Goal: Information Seeking & Learning: Learn about a topic

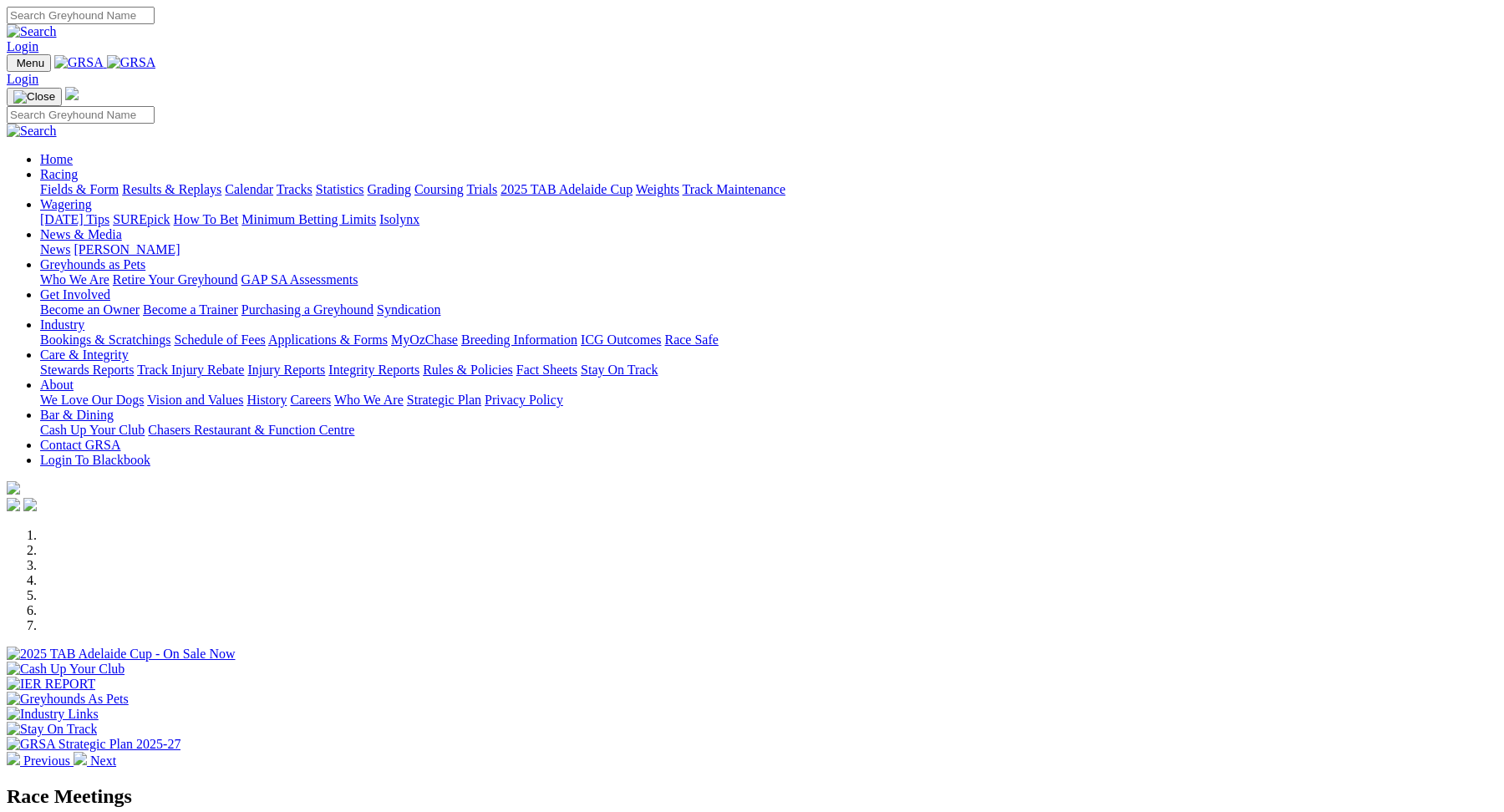
click at [119, 182] on link "Fields & Form" at bounding box center [80, 189] width 79 height 14
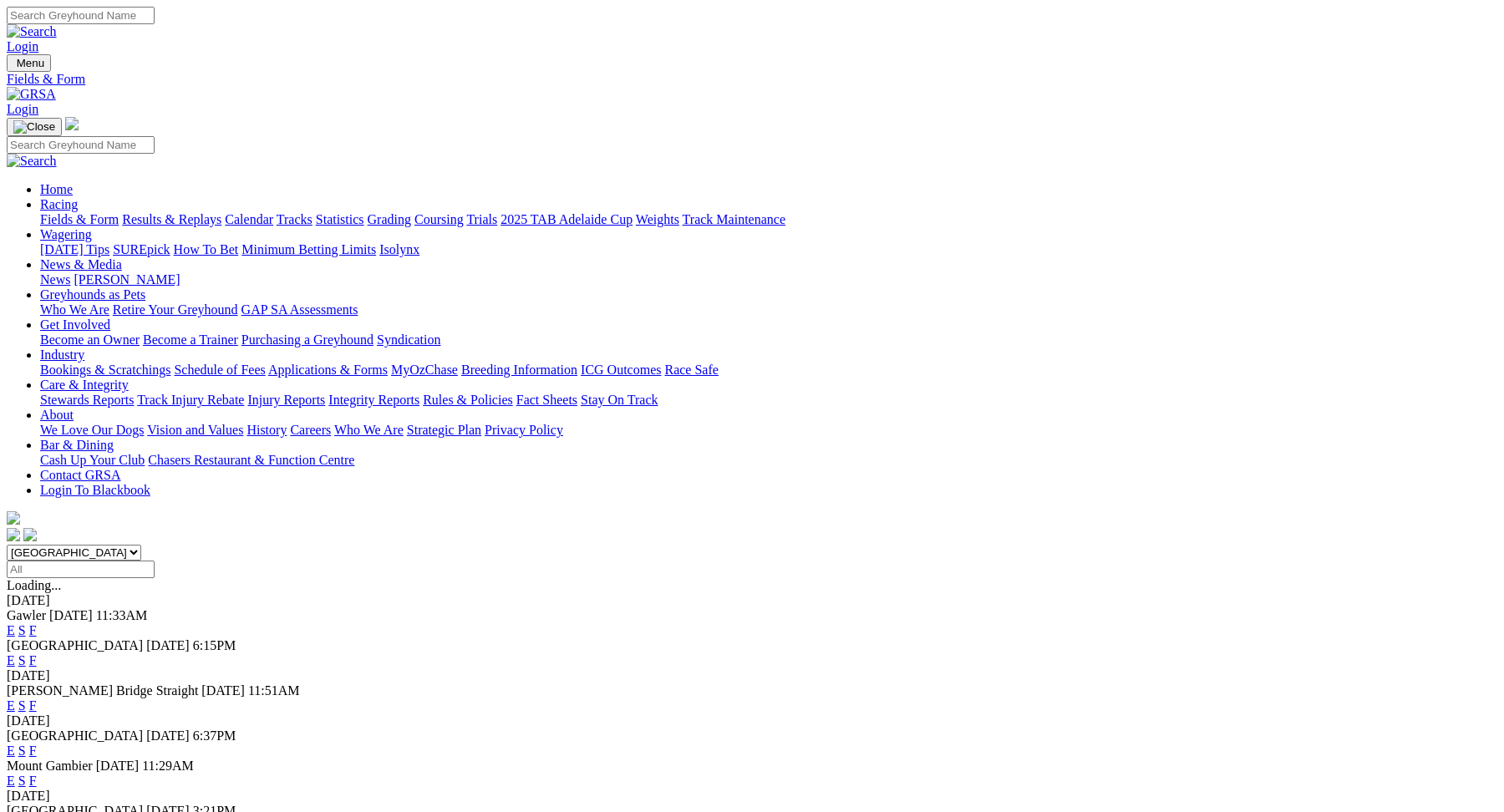
click at [142, 545] on select "South Australia New South Wales Northern Territory Queensland Tasmania Victoria…" at bounding box center [74, 552] width 135 height 16
select select "QLD"
click at [818, 623] on div "E S F" at bounding box center [752, 630] width 1491 height 15
click at [15, 623] on link "E" at bounding box center [11, 630] width 9 height 14
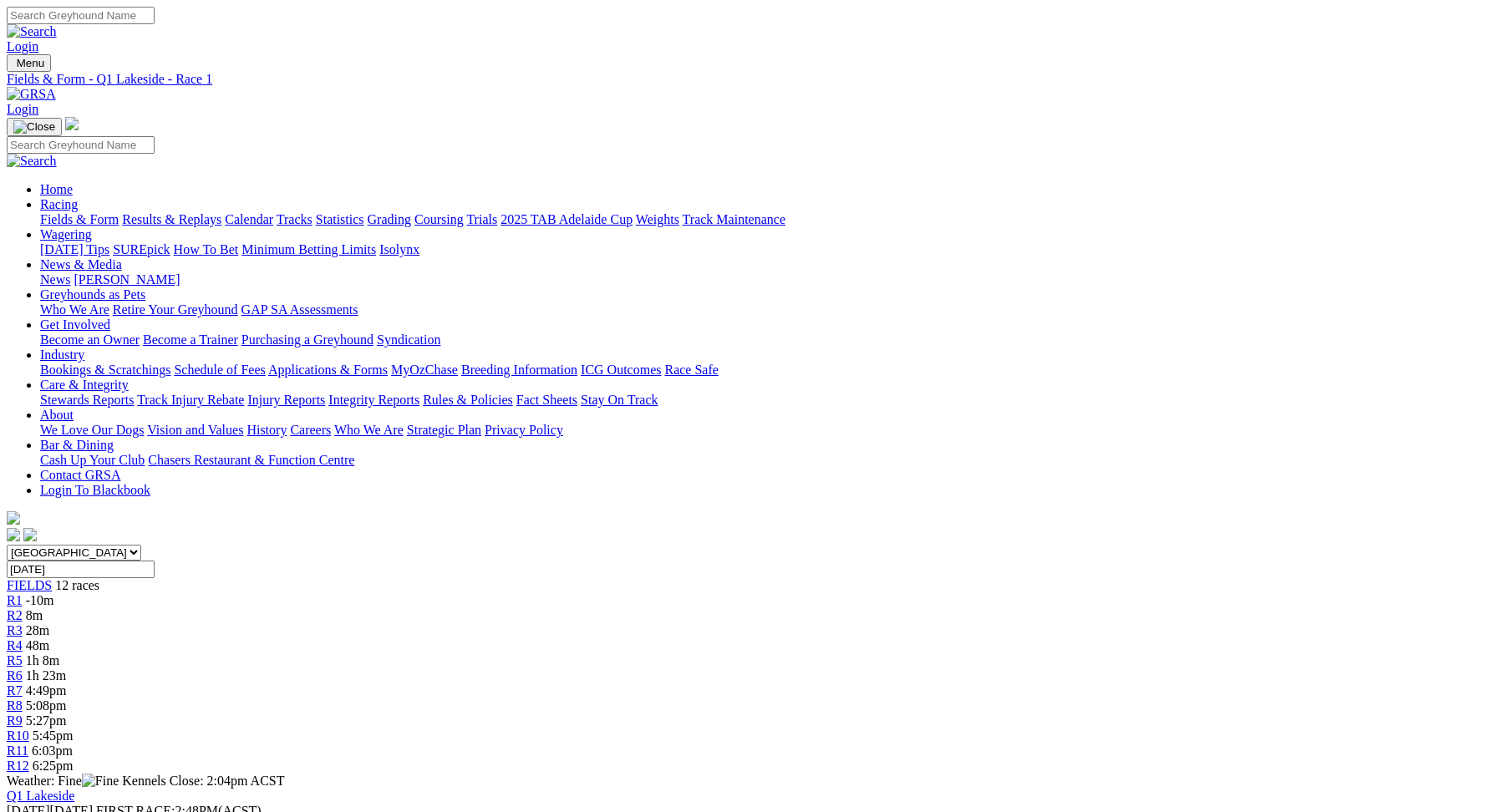
click at [23, 609] on span "R2" at bounding box center [15, 615] width 16 height 14
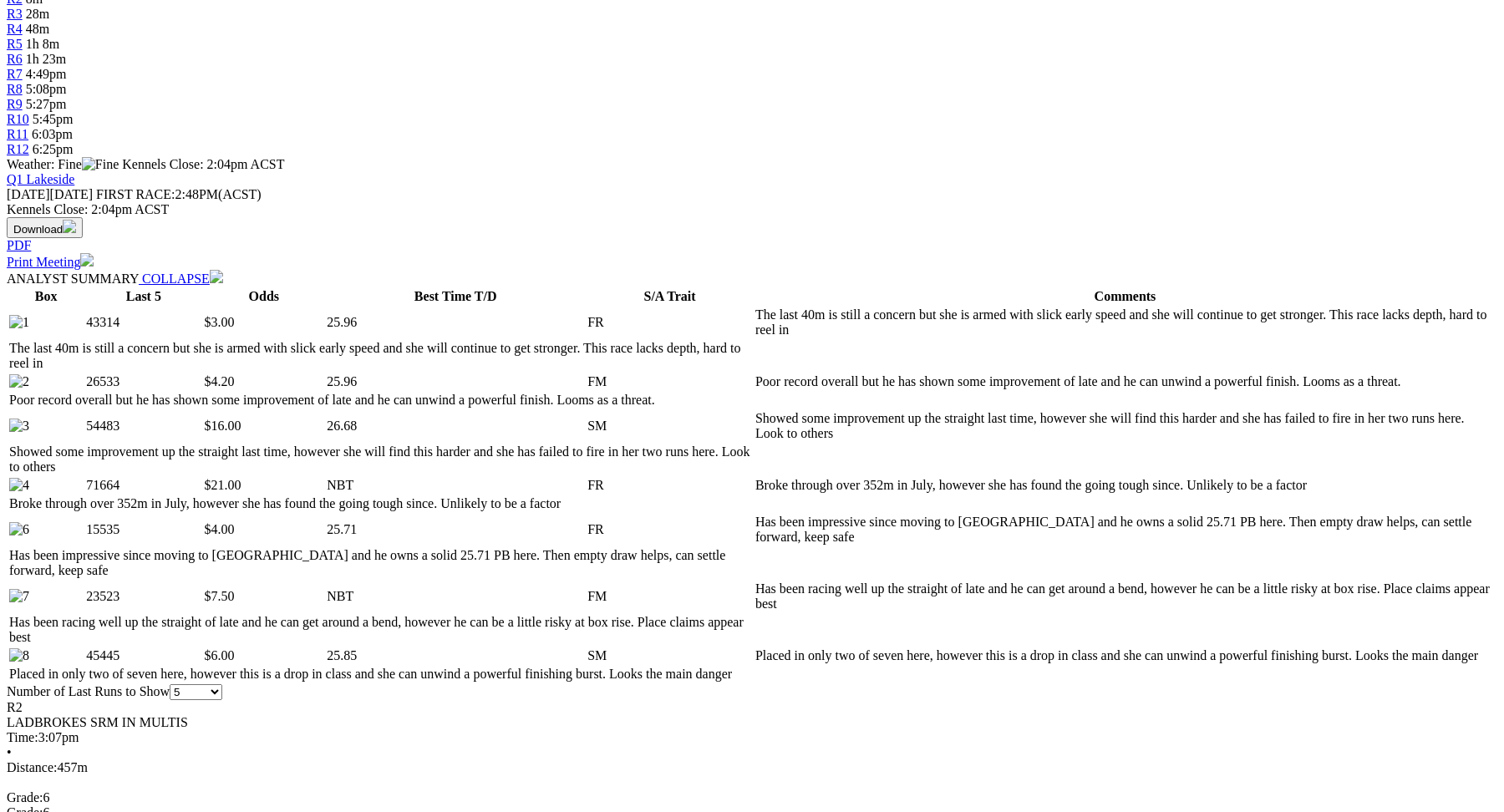
scroll to position [616, 0]
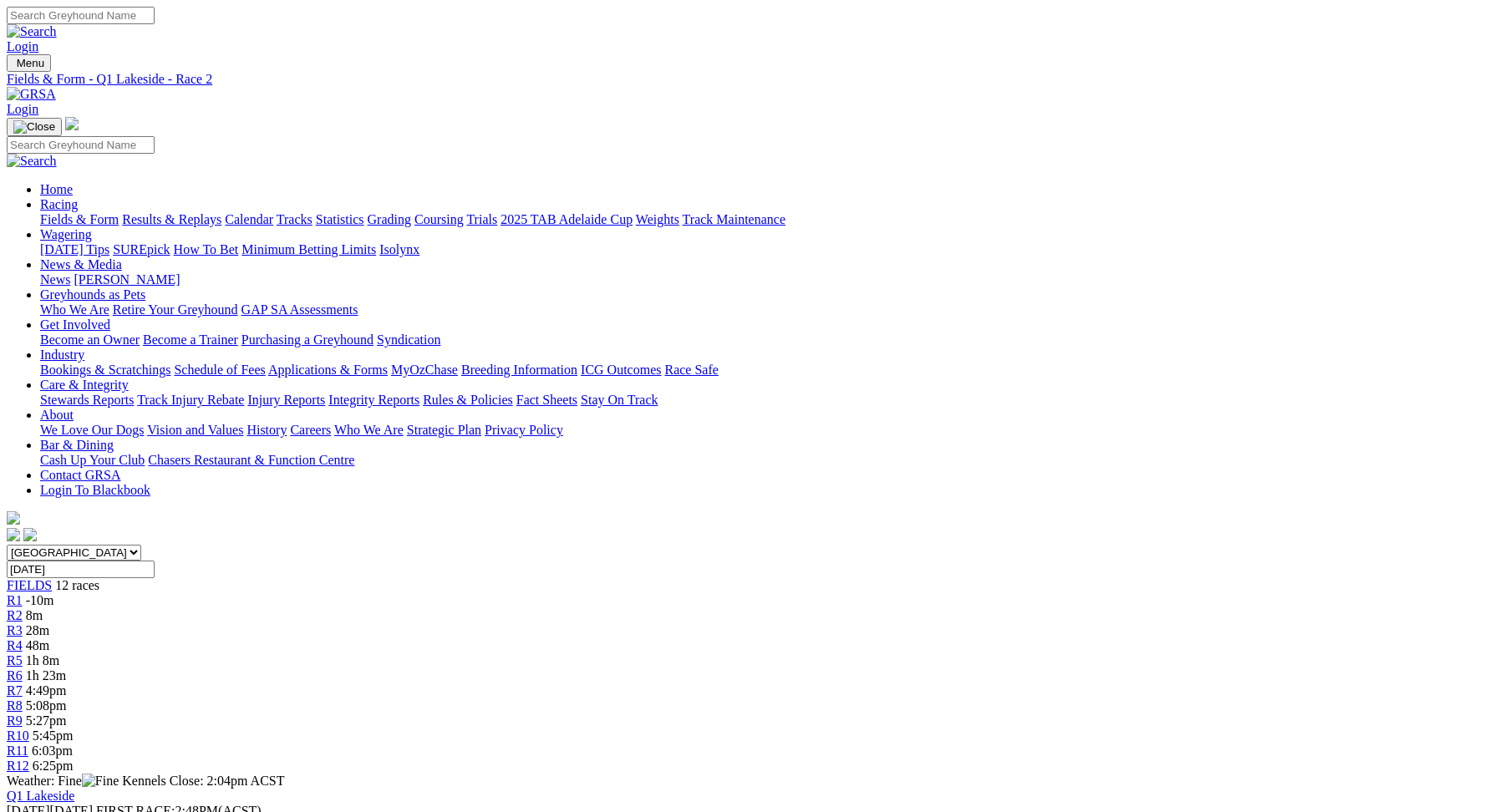
click at [54, 594] on span "-10m" at bounding box center [39, 601] width 29 height 14
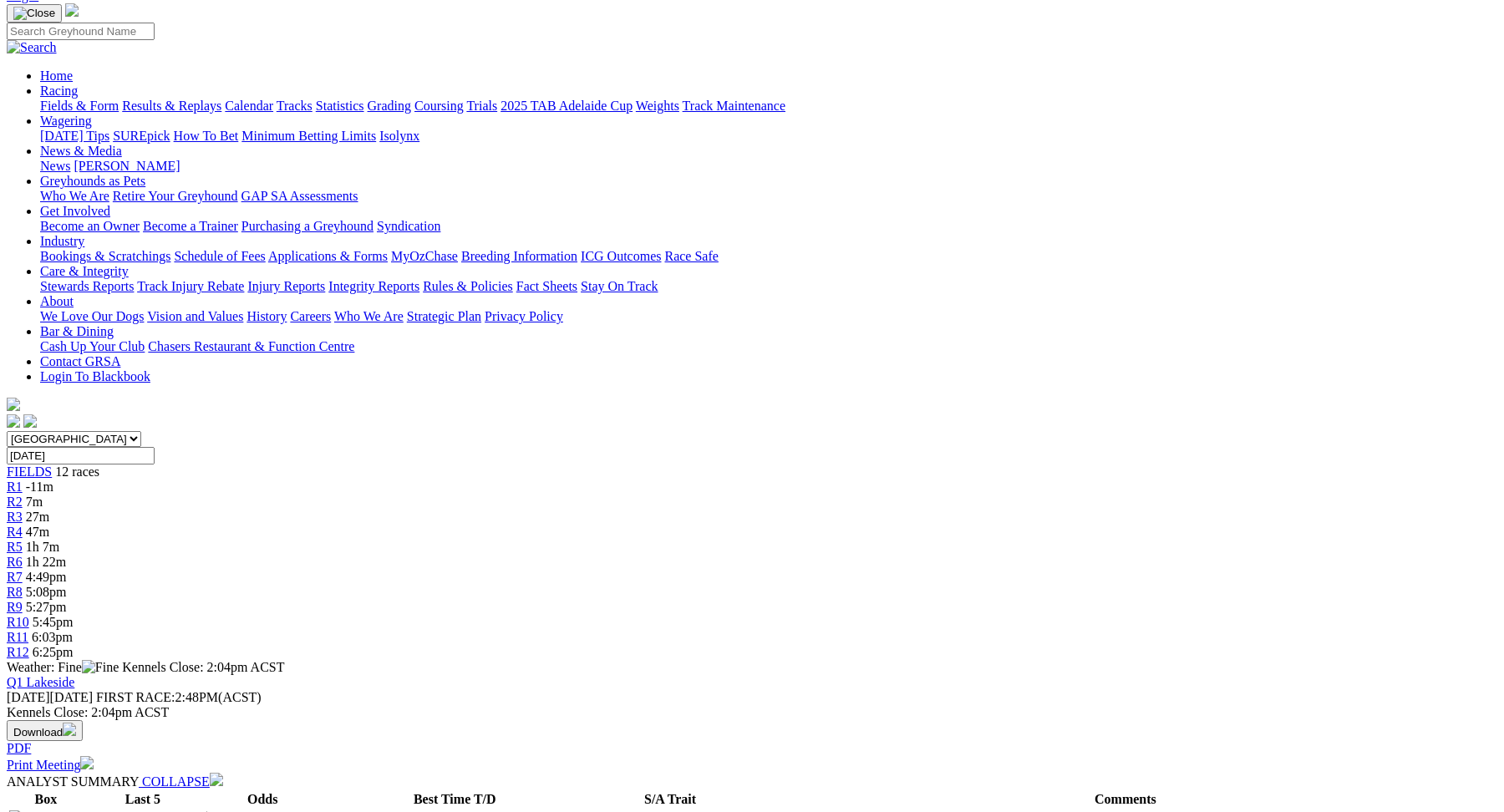
scroll to position [98, 0]
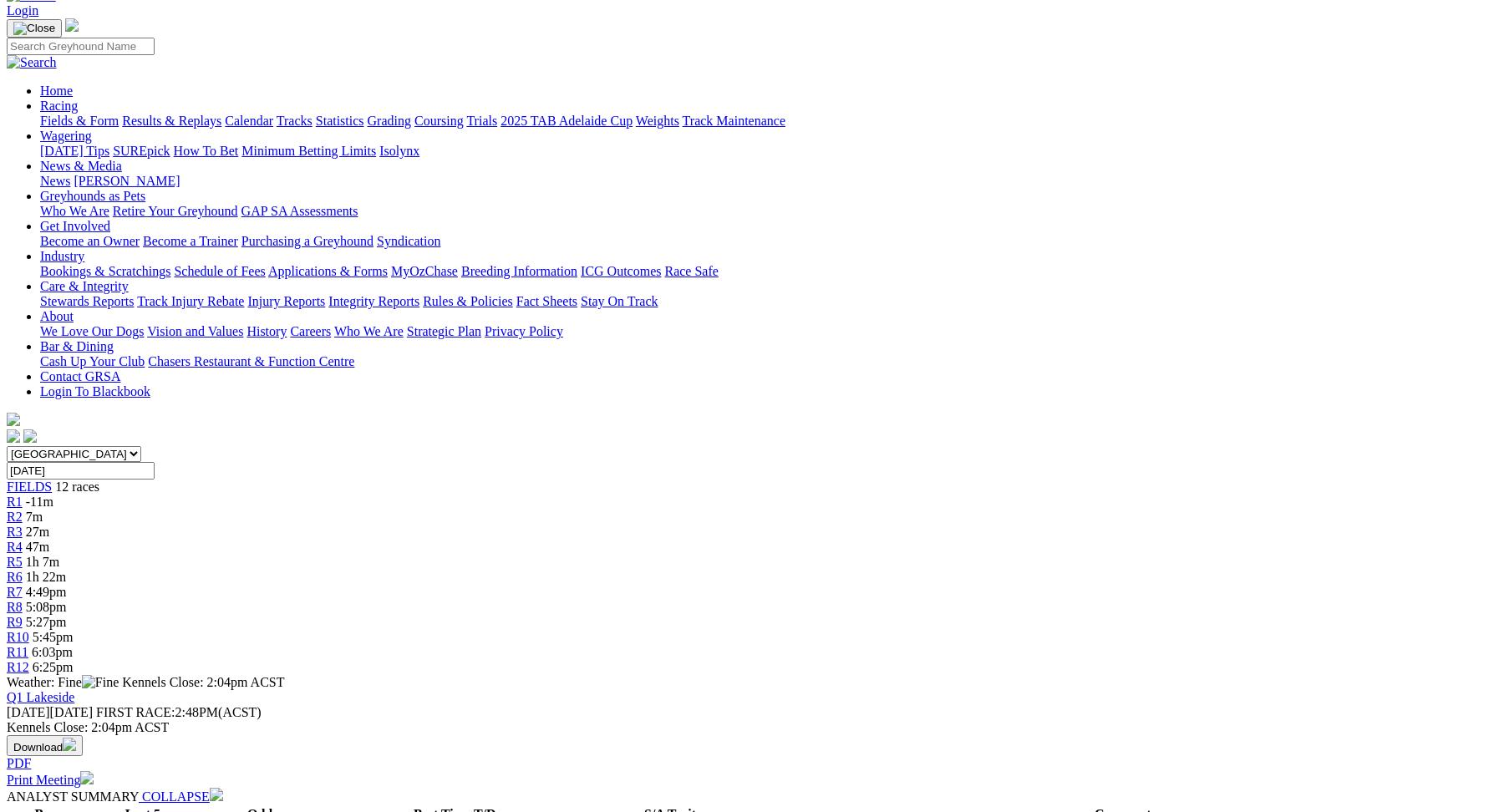
click at [431, 446] on div "South Australia New South Wales Northern Territory Queensland Tasmania Victoria…" at bounding box center [752, 560] width 1491 height 229
click at [431, 510] on div "R2 7m" at bounding box center [752, 517] width 1491 height 15
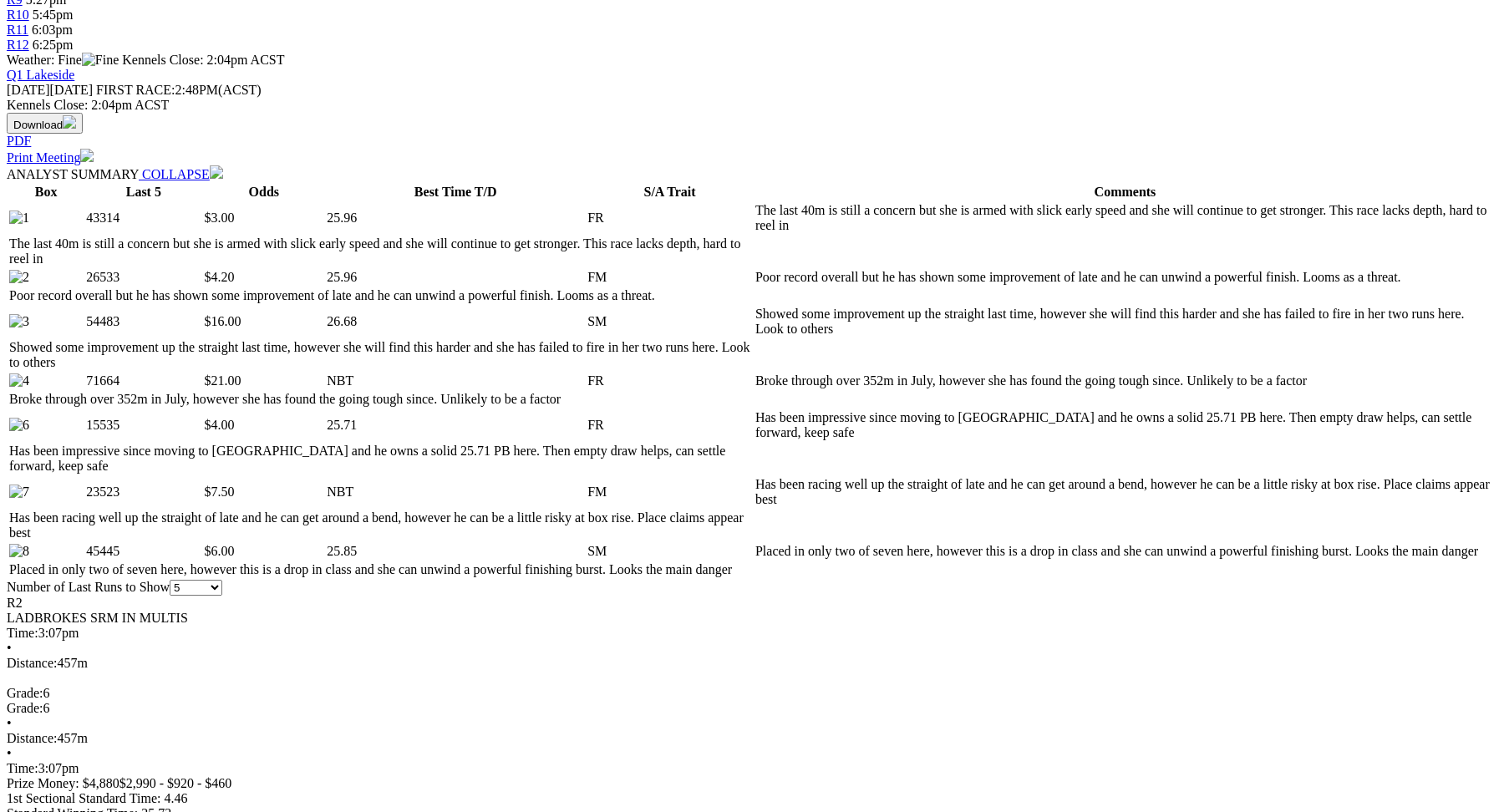
scroll to position [733, 0]
